Goal: Task Accomplishment & Management: Manage account settings

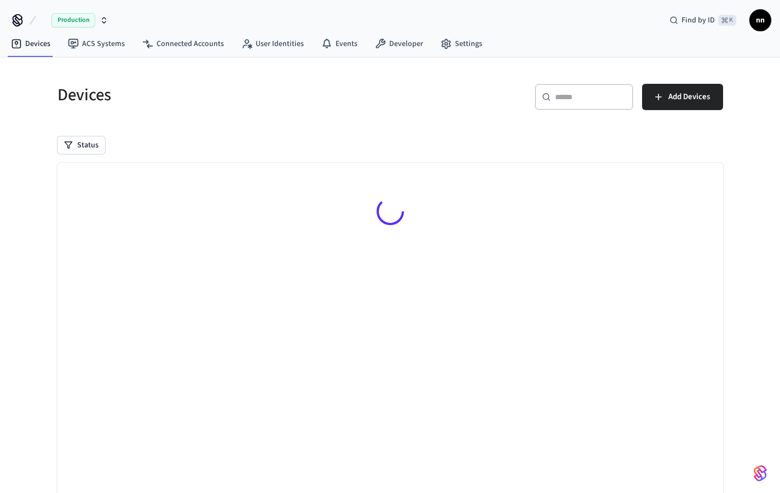
click at [568, 99] on input "text" at bounding box center [590, 96] width 71 height 11
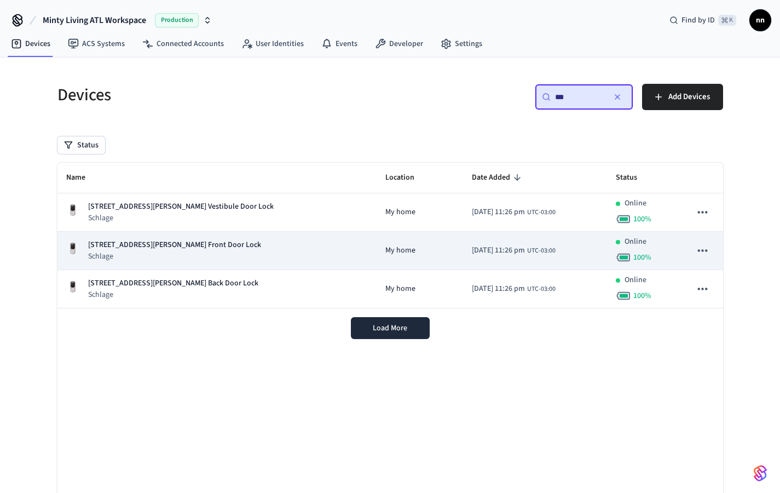
type input "***"
click at [156, 253] on p "Schlage" at bounding box center [174, 256] width 173 height 11
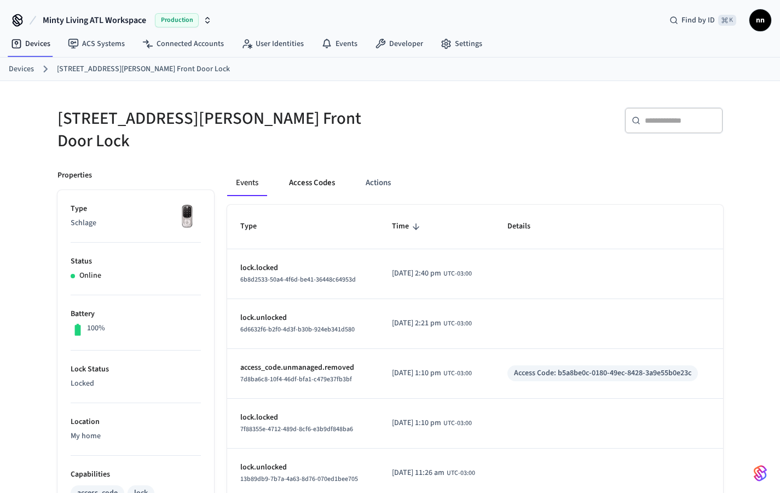
click at [299, 180] on button "Access Codes" at bounding box center [312, 183] width 64 height 26
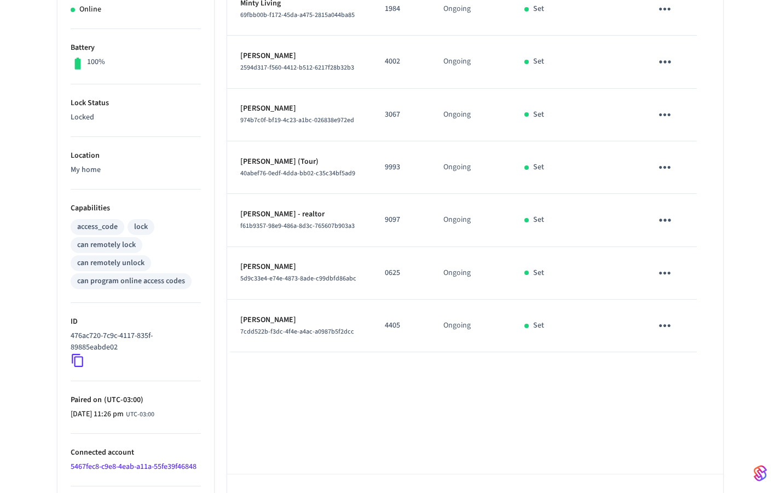
scroll to position [290, 0]
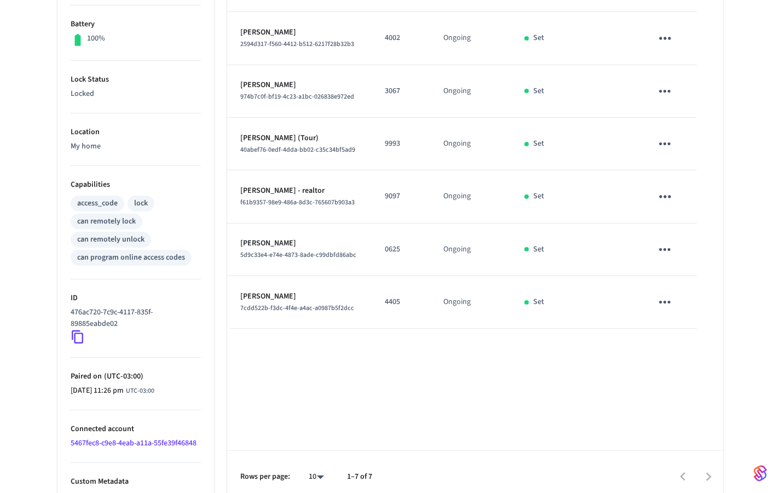
click at [665, 301] on icon "sticky table" at bounding box center [665, 302] width 11 height 3
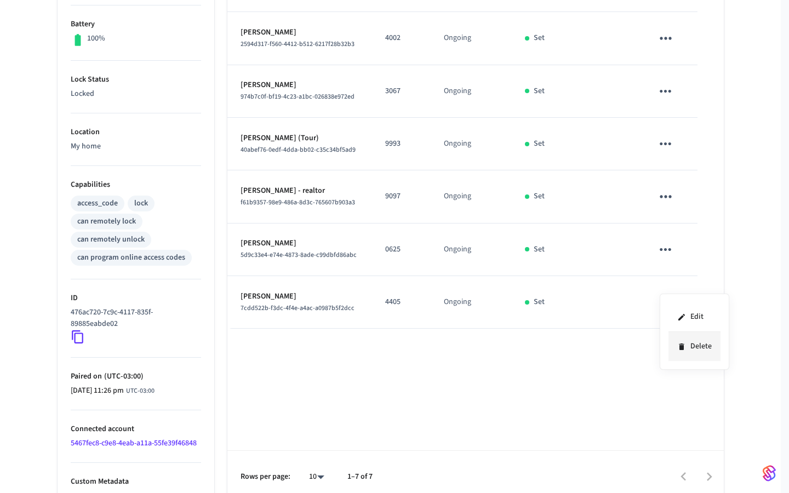
click at [677, 351] on li "Delete" at bounding box center [694, 346] width 52 height 29
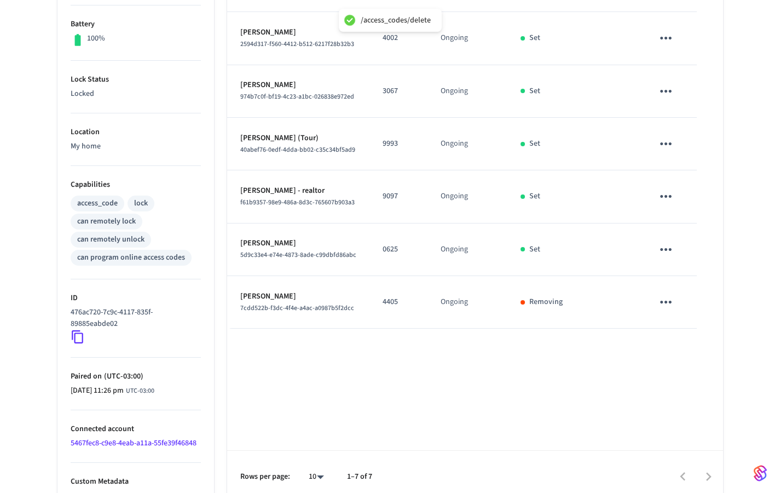
scroll to position [0, 0]
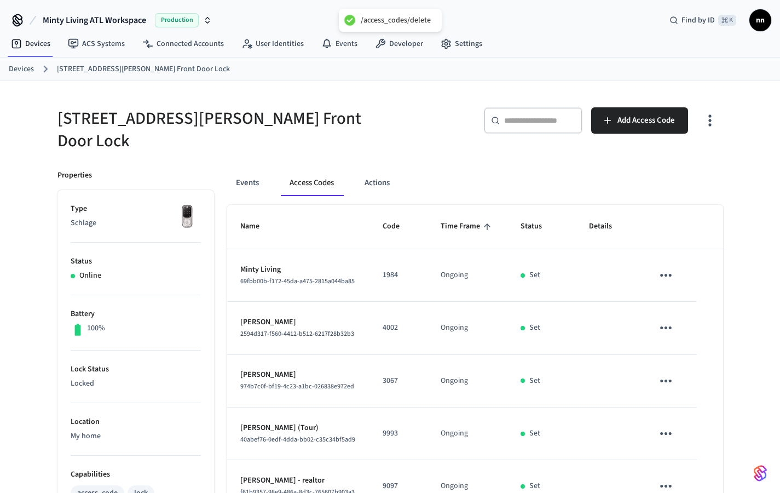
click at [32, 69] on link "Devices" at bounding box center [21, 69] width 25 height 11
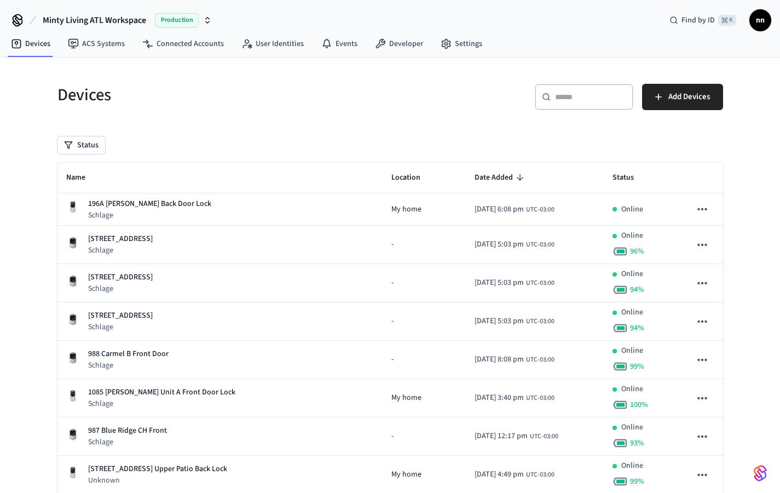
click at [576, 103] on div "​ ​" at bounding box center [584, 97] width 99 height 26
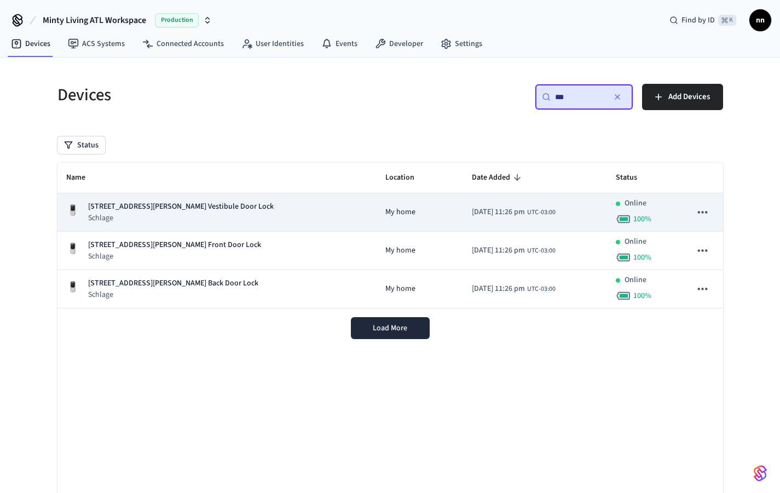
type input "***"
click at [198, 216] on p "Schlage" at bounding box center [181, 217] width 186 height 11
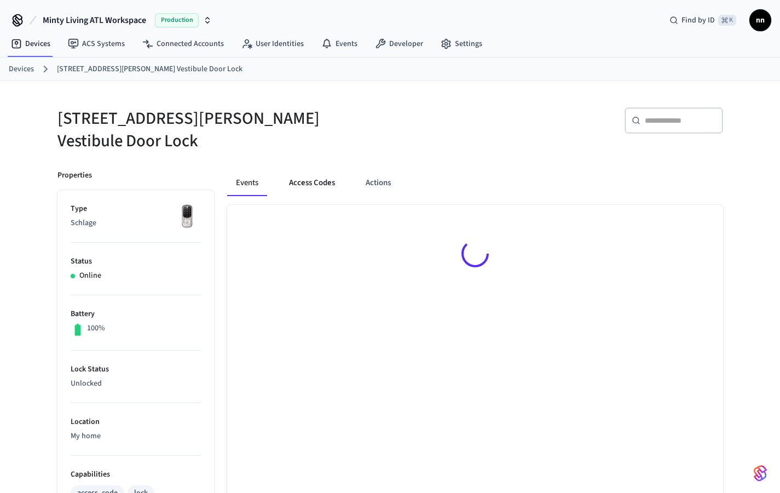
click at [308, 175] on button "Access Codes" at bounding box center [312, 183] width 64 height 26
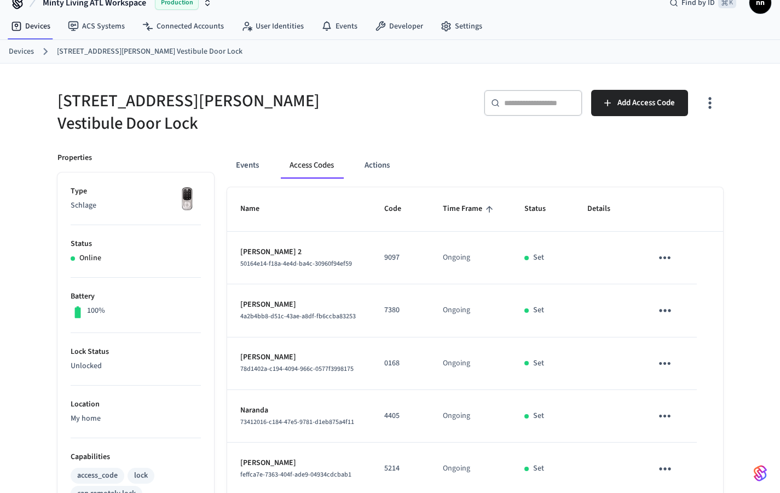
scroll to position [15, 0]
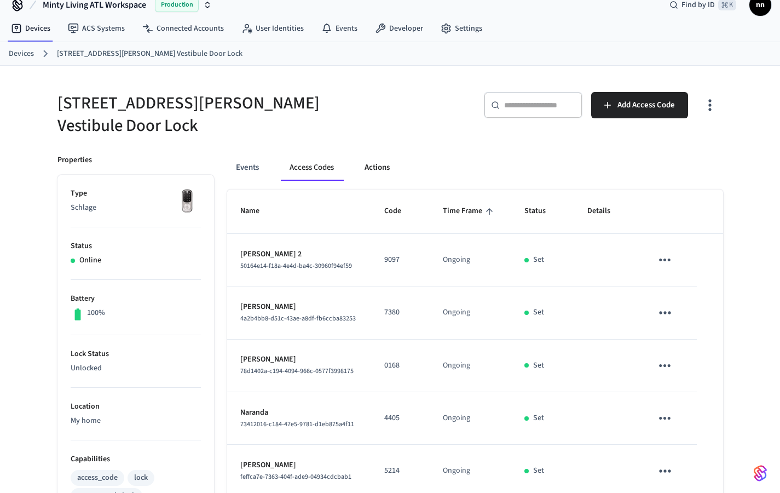
click at [391, 154] on button "Actions" at bounding box center [377, 167] width 43 height 26
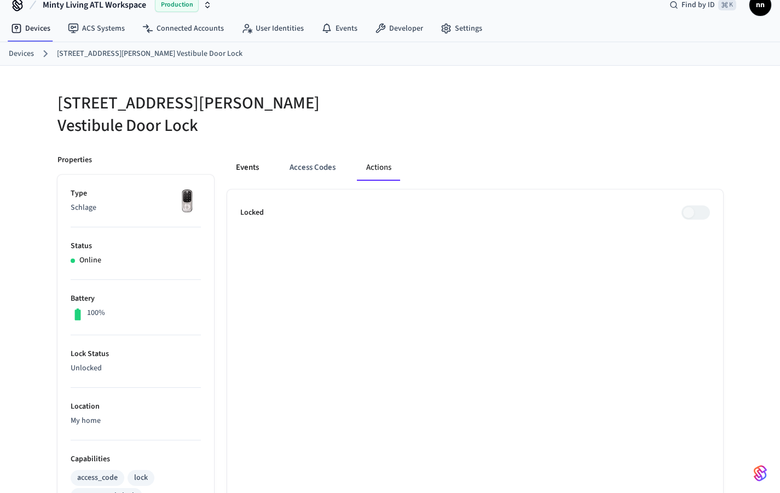
click at [249, 160] on button "Events" at bounding box center [247, 167] width 41 height 26
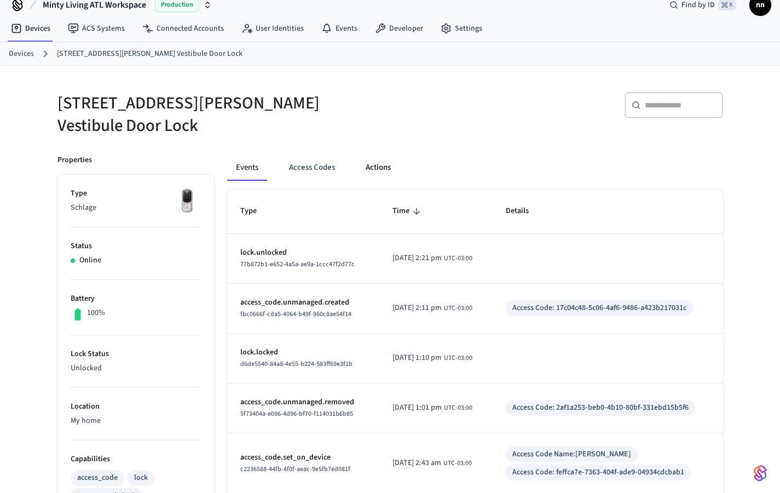
click at [384, 159] on button "Actions" at bounding box center [378, 167] width 43 height 26
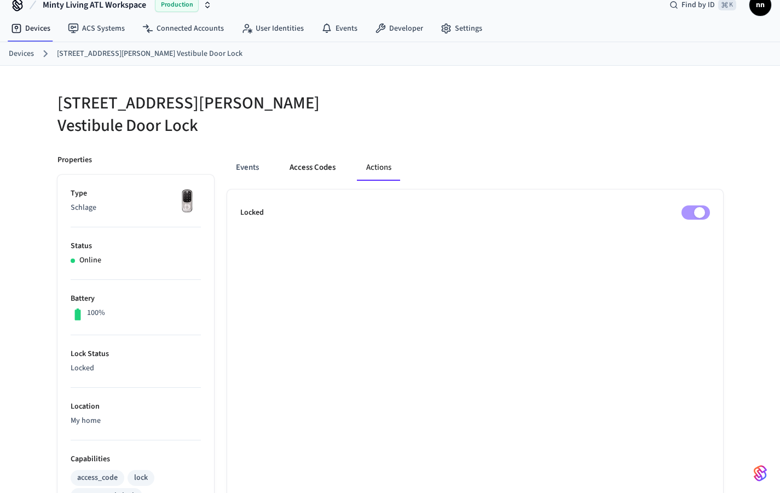
click at [306, 165] on button "Access Codes" at bounding box center [313, 167] width 64 height 26
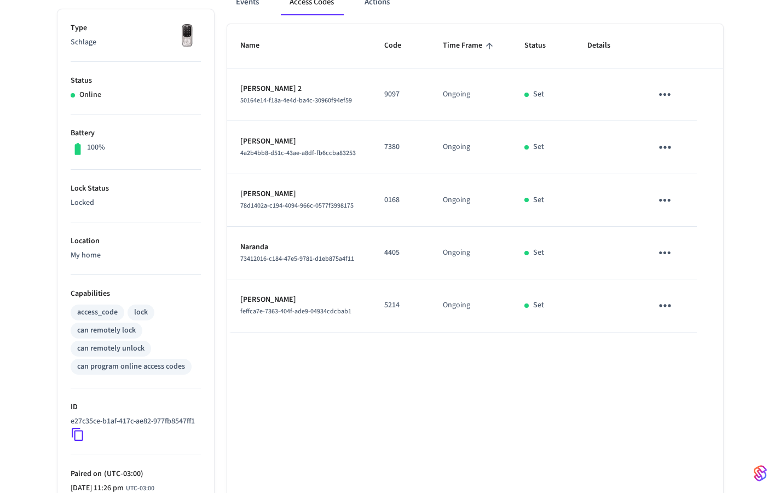
scroll to position [180, 0]
click at [670, 245] on icon "sticky table" at bounding box center [665, 253] width 17 height 17
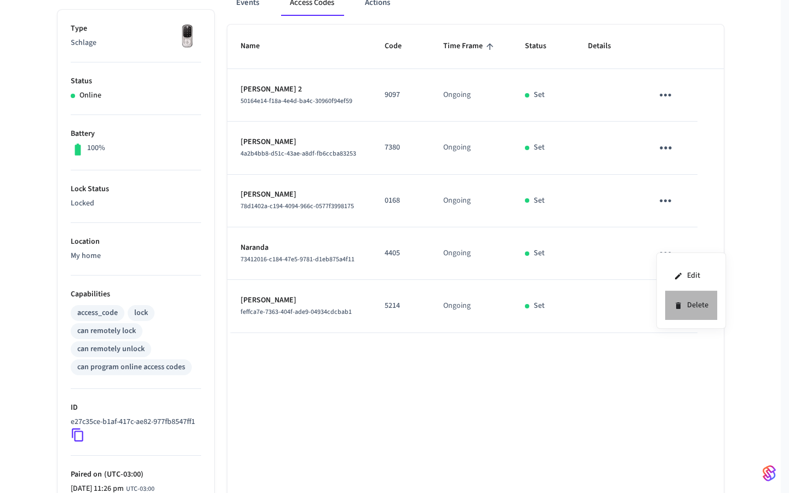
click at [687, 310] on li "Delete" at bounding box center [691, 305] width 52 height 29
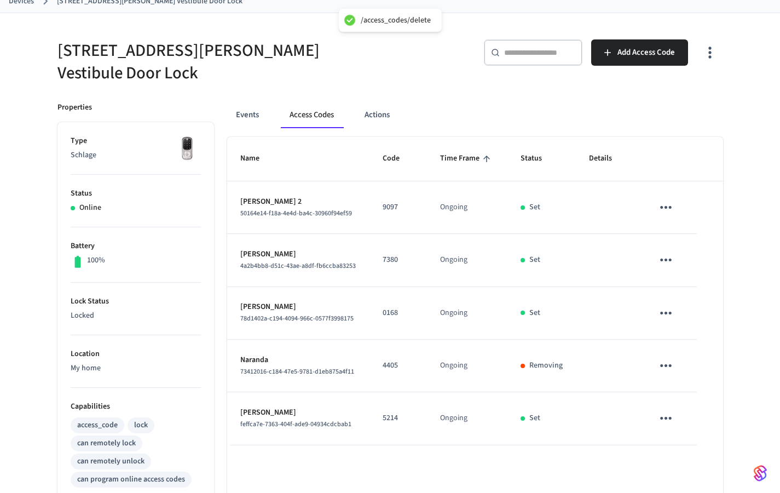
scroll to position [0, 0]
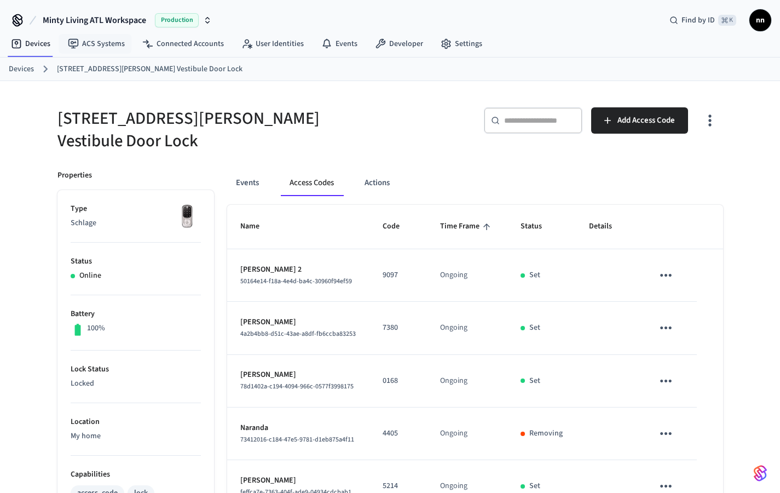
click at [24, 68] on link "Devices" at bounding box center [21, 69] width 25 height 11
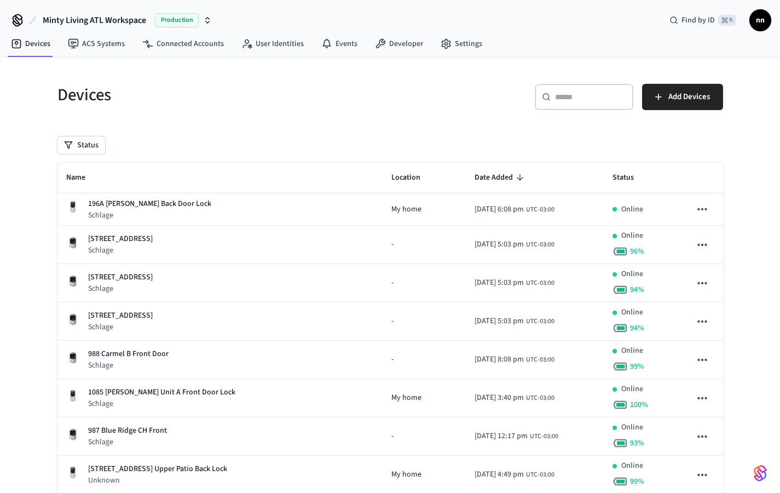
click at [552, 97] on div "​ ​" at bounding box center [584, 97] width 99 height 26
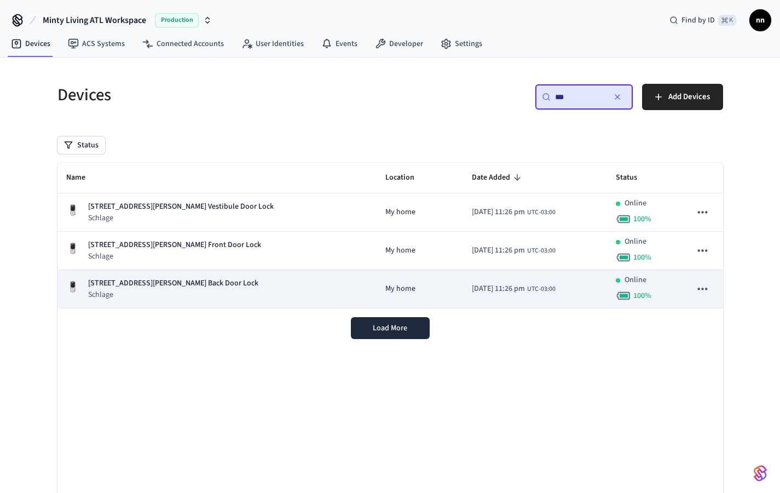
type input "***"
click at [228, 291] on div "[STREET_ADDRESS][PERSON_NAME] Back Door Lock Schlage" at bounding box center [217, 289] width 302 height 22
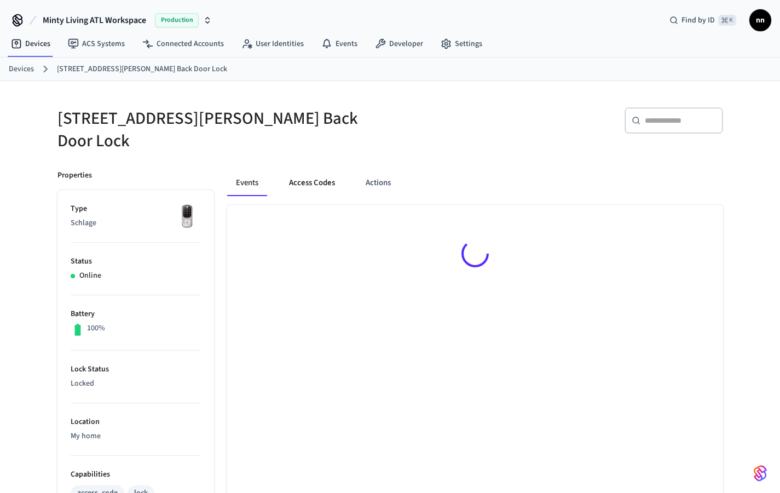
click at [332, 170] on button "Access Codes" at bounding box center [312, 183] width 64 height 26
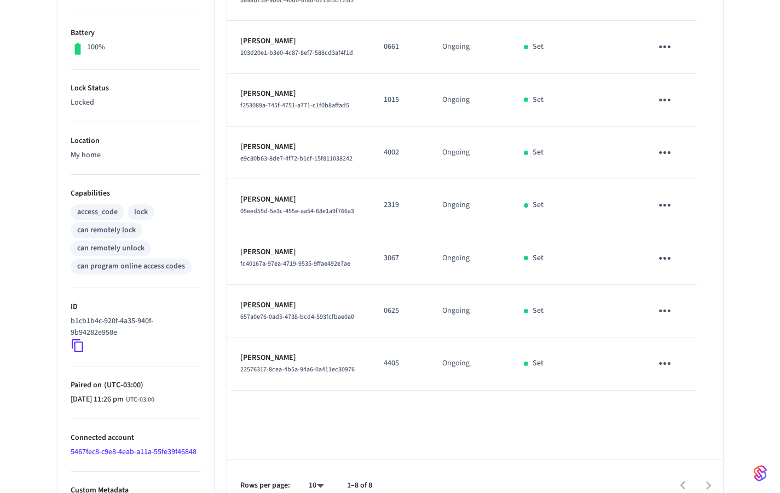
scroll to position [290, 0]
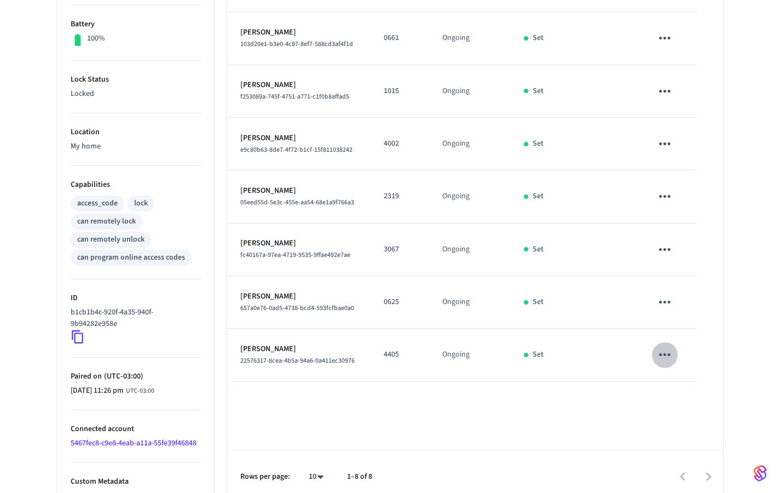
click at [664, 346] on icon "sticky table" at bounding box center [665, 354] width 17 height 17
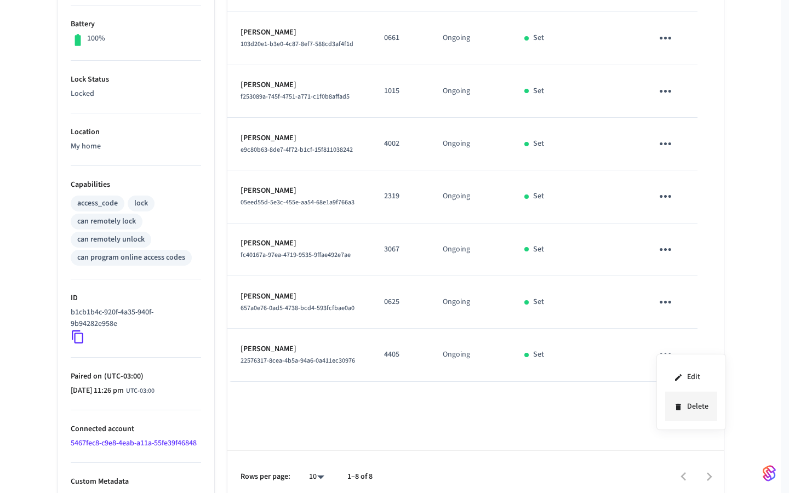
click at [689, 410] on li "Delete" at bounding box center [691, 406] width 52 height 29
